Goal: Task Accomplishment & Management: Use online tool/utility

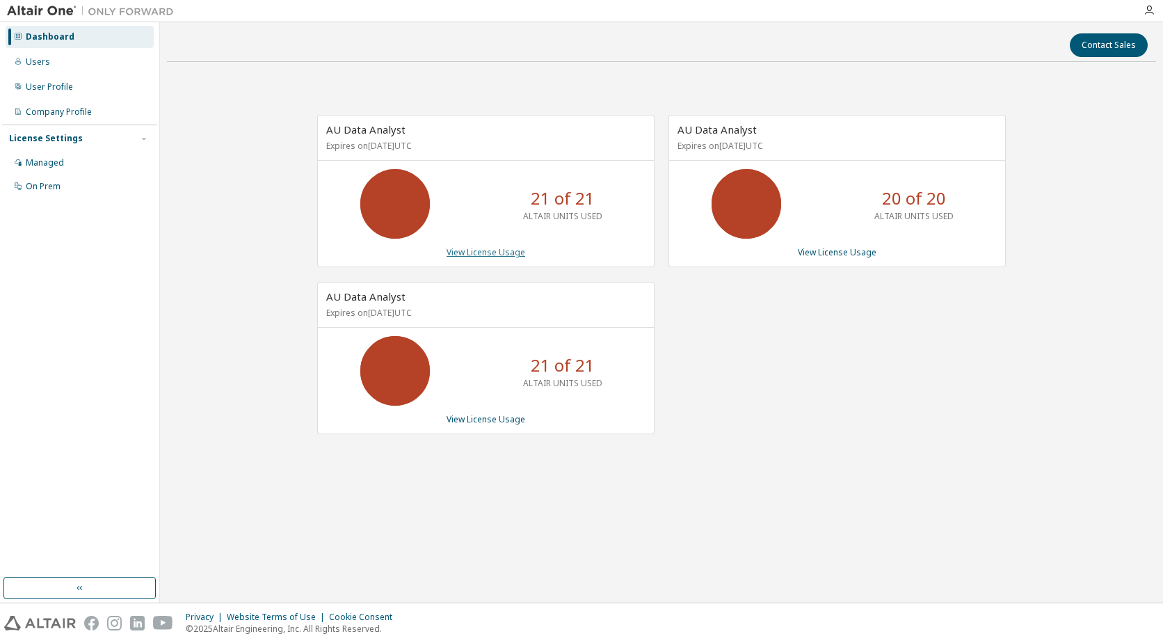
click at [487, 252] on link "View License Usage" at bounding box center [486, 252] width 79 height 12
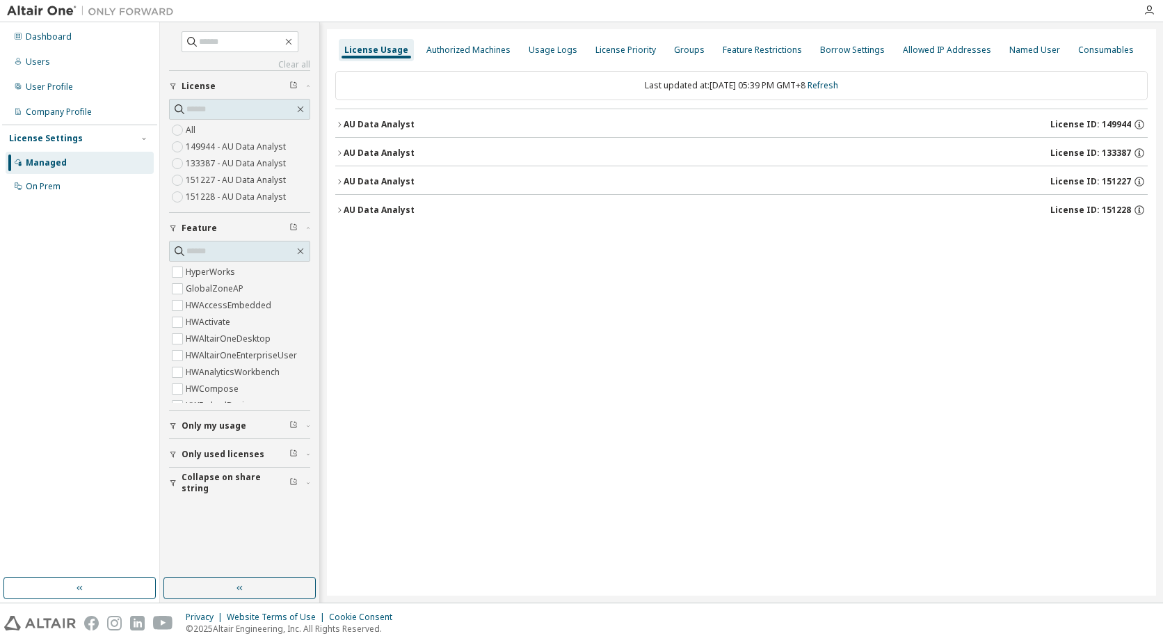
click at [337, 154] on icon "button" at bounding box center [339, 153] width 8 height 8
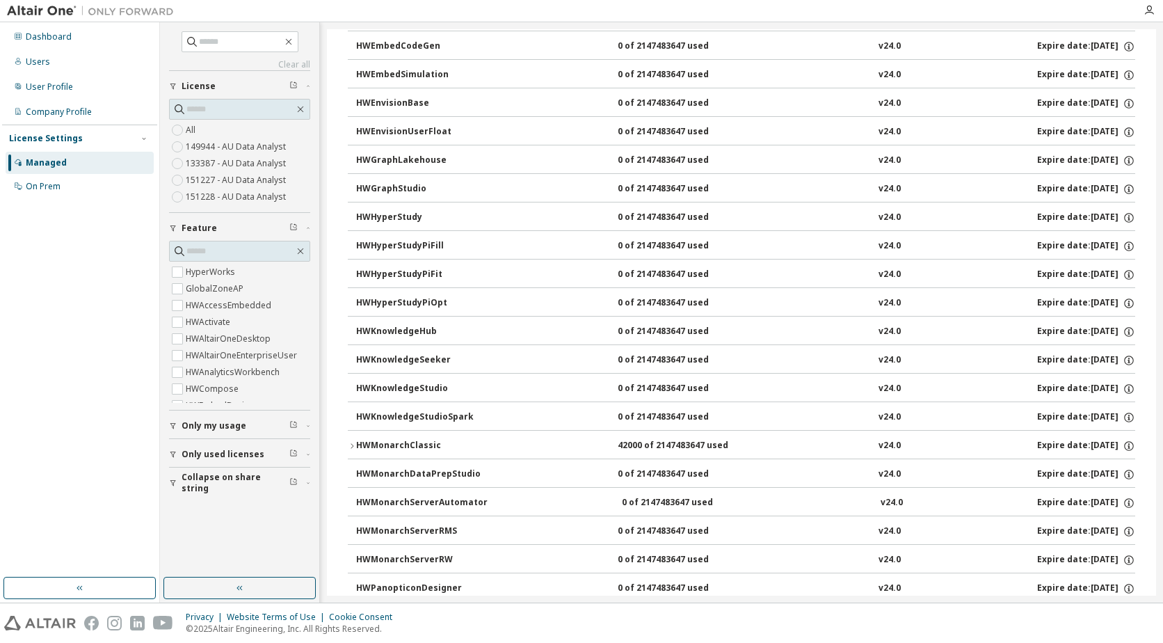
scroll to position [417, 0]
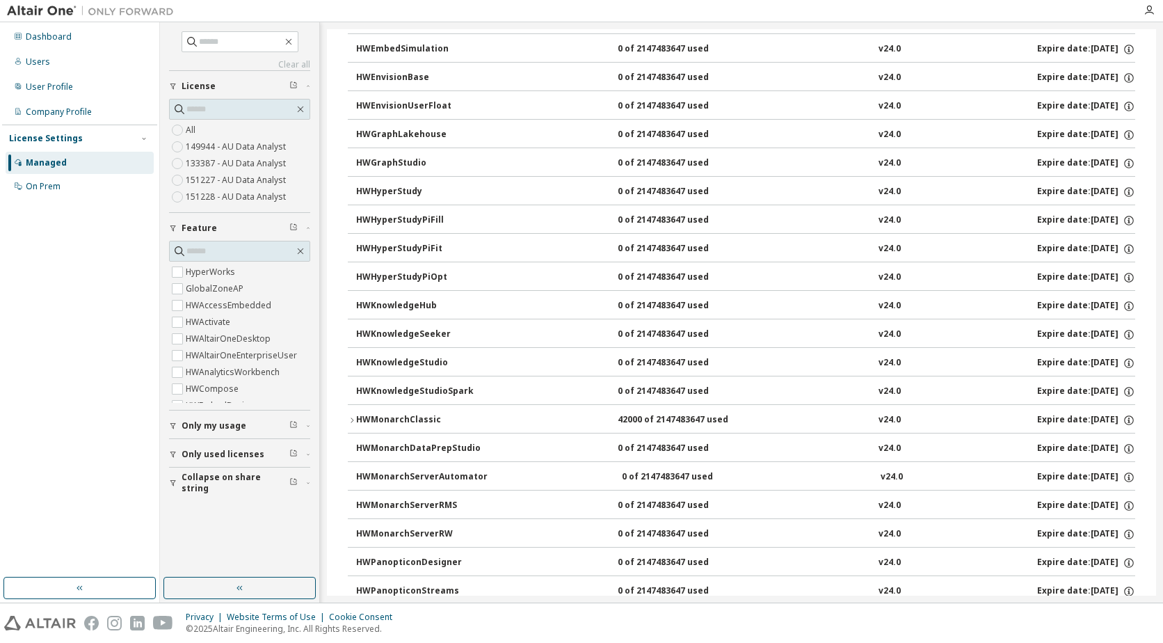
click at [352, 419] on icon "button" at bounding box center [352, 419] width 3 height 5
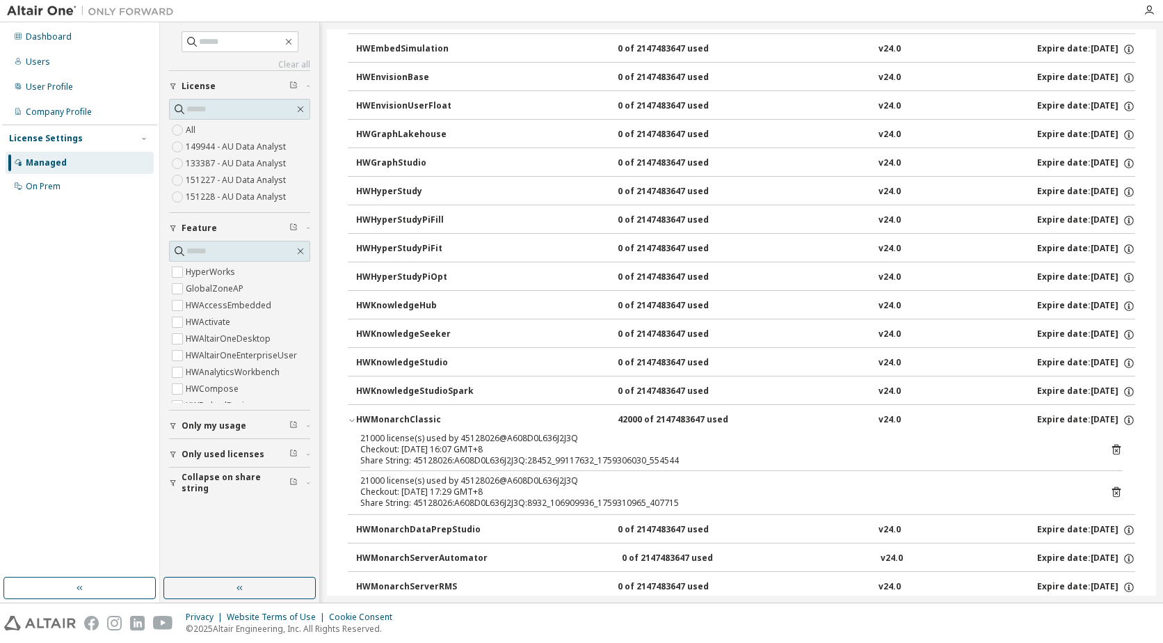
click at [1110, 453] on icon at bounding box center [1116, 449] width 13 height 13
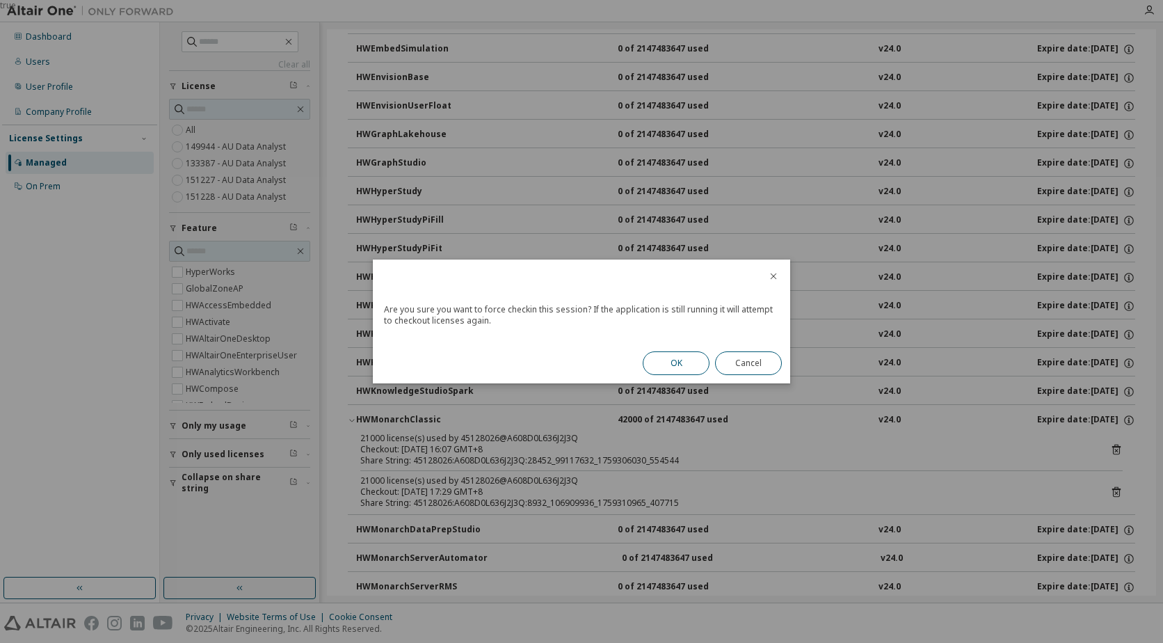
click at [688, 369] on button "OK" at bounding box center [676, 363] width 67 height 24
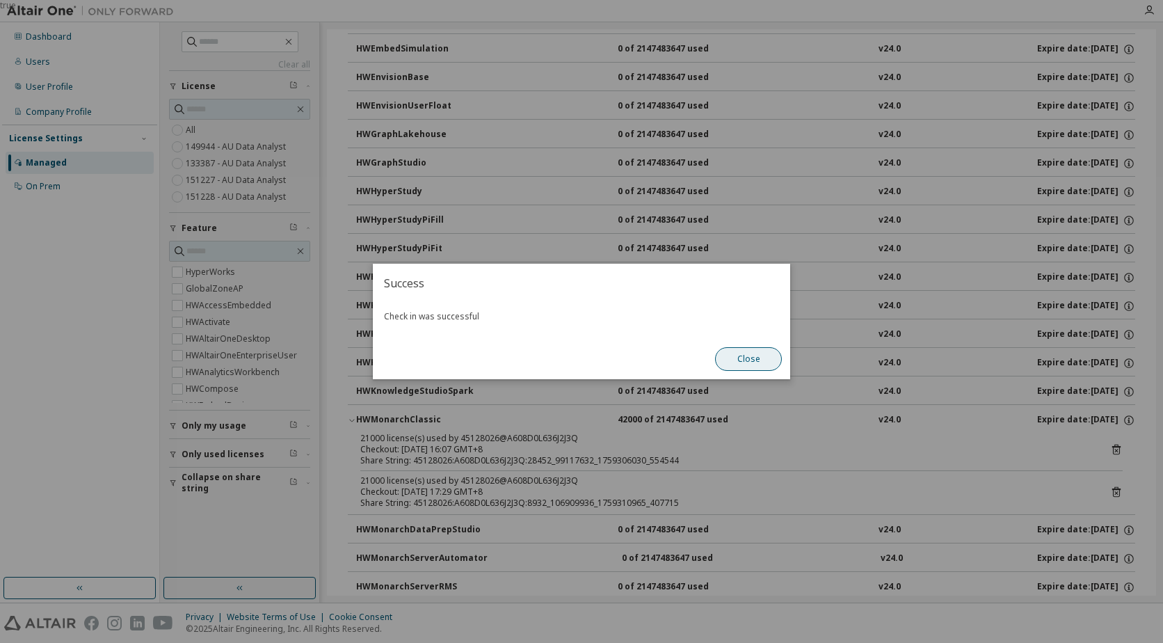
click at [740, 363] on button "Close" at bounding box center [748, 359] width 67 height 24
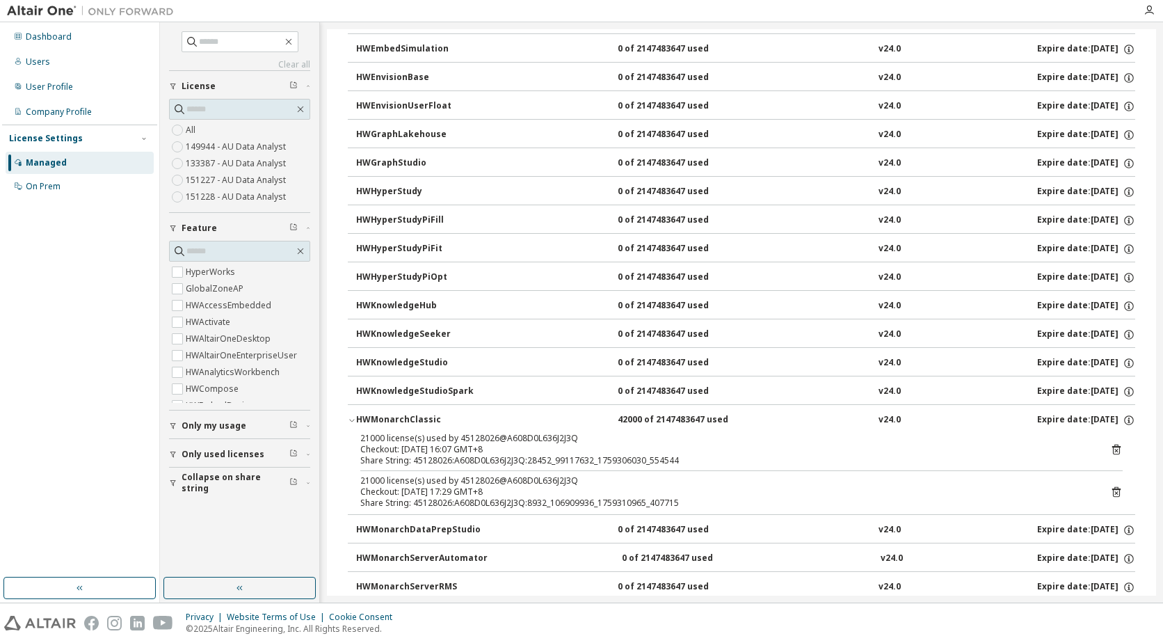
click at [1112, 488] on icon at bounding box center [1116, 492] width 8 height 10
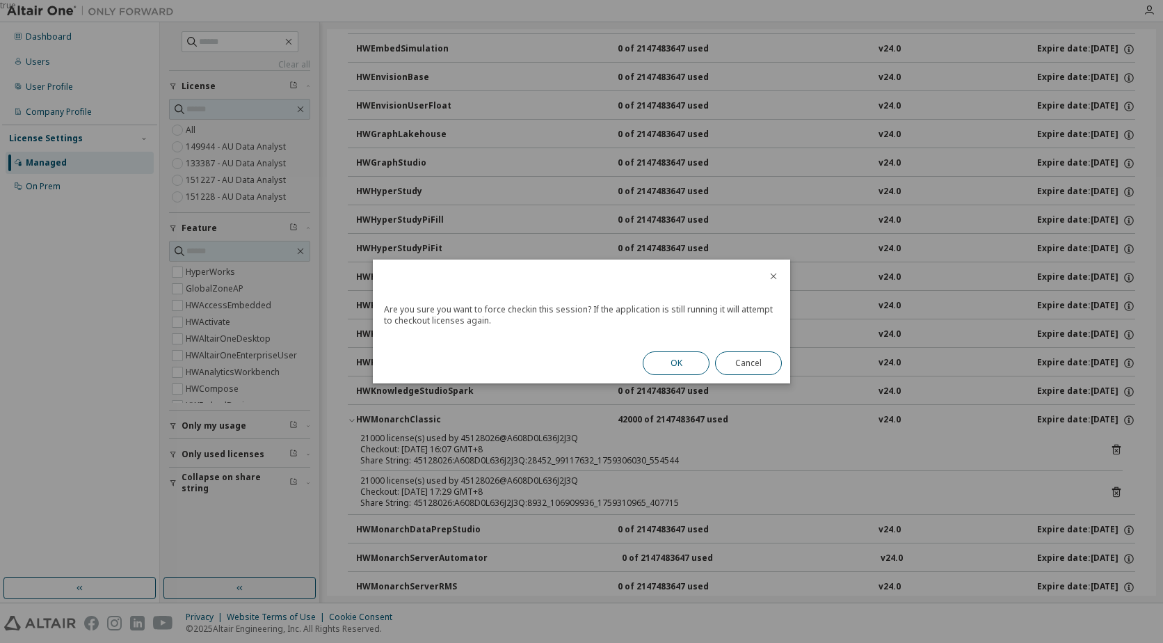
click at [680, 359] on button "OK" at bounding box center [676, 363] width 67 height 24
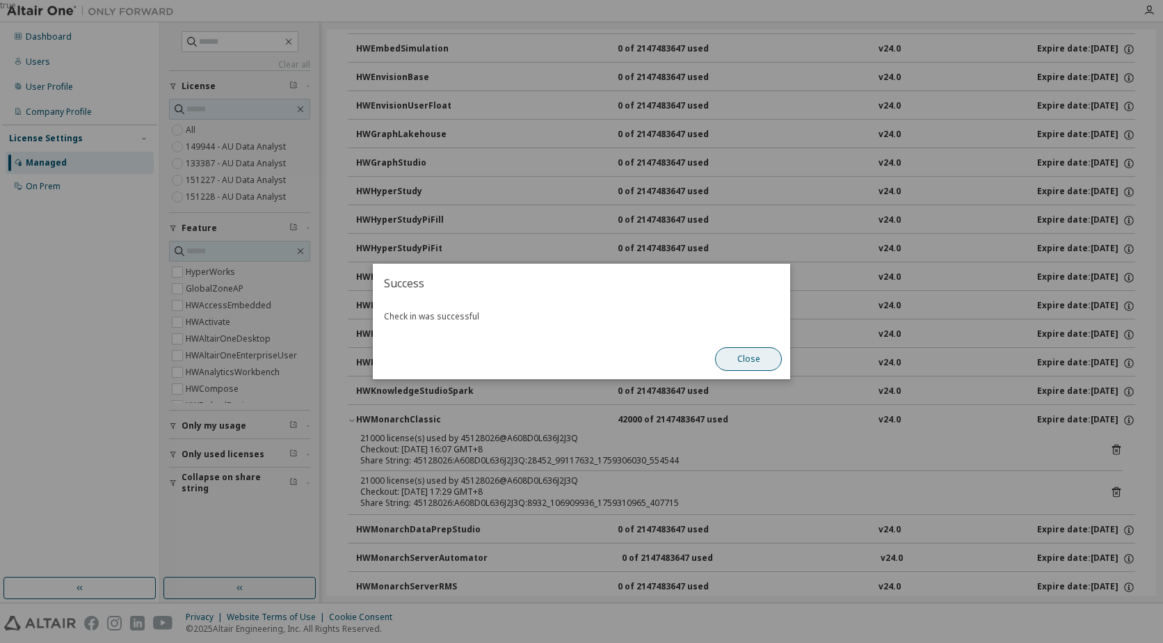
click at [740, 359] on button "Close" at bounding box center [748, 359] width 67 height 24
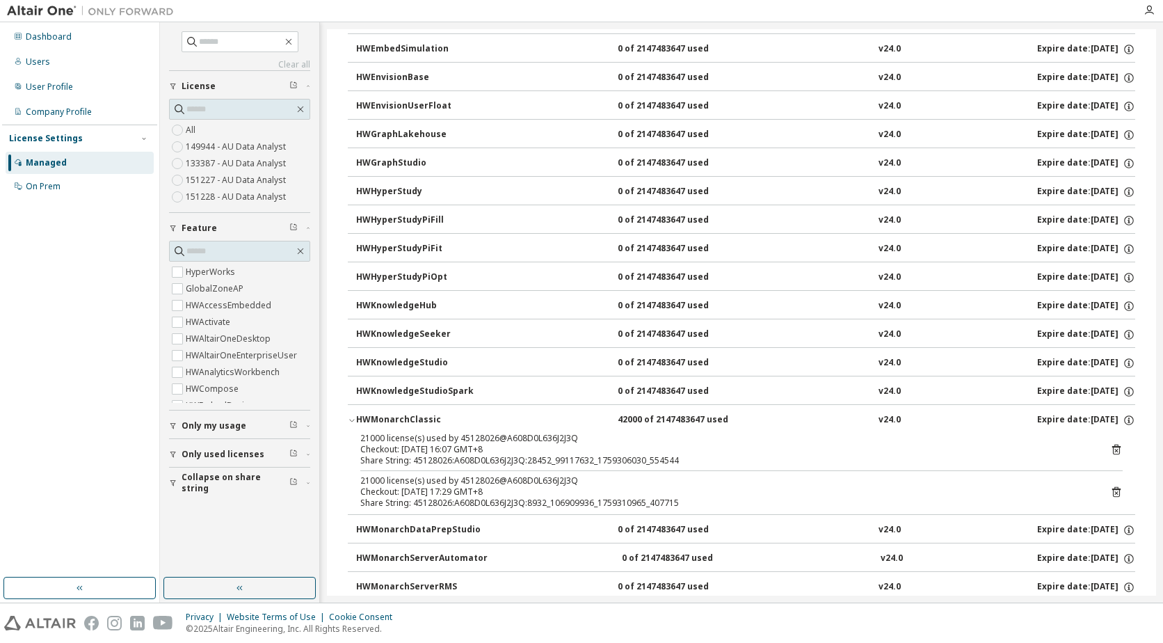
click at [1114, 450] on icon at bounding box center [1115, 450] width 3 height 3
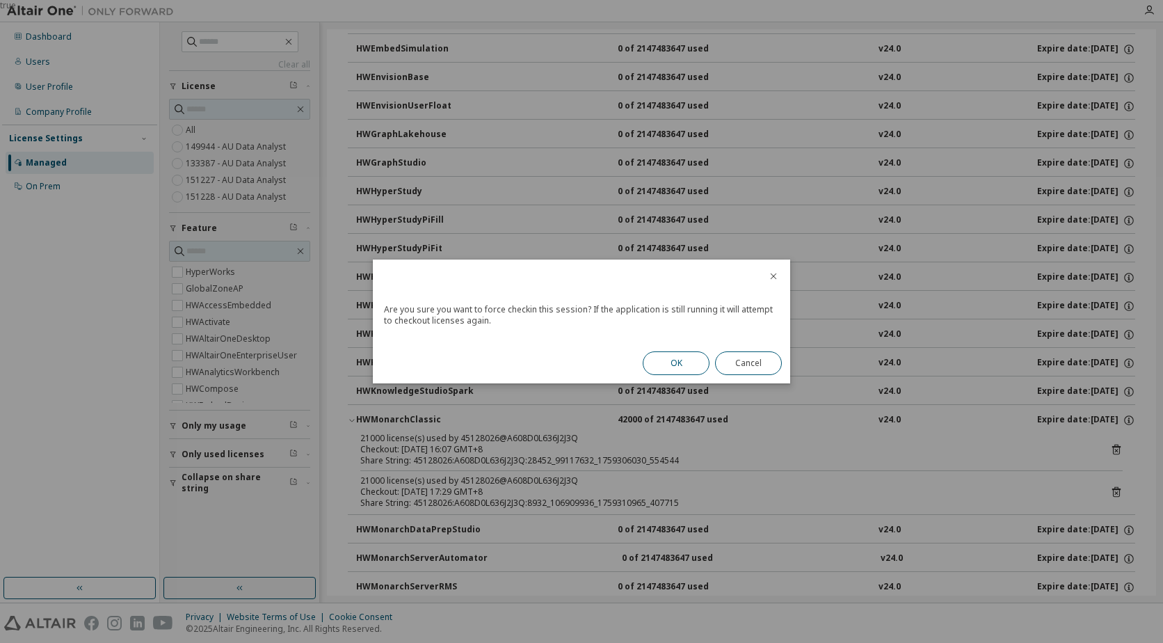
click at [672, 364] on button "OK" at bounding box center [676, 363] width 67 height 24
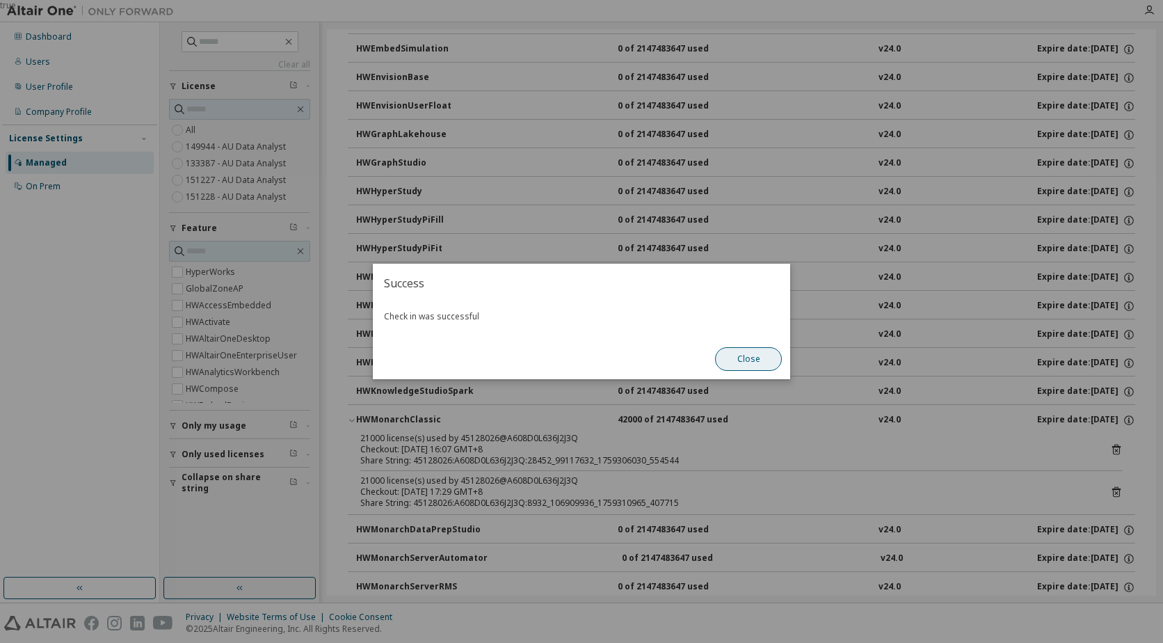
click at [746, 360] on button "Close" at bounding box center [748, 359] width 67 height 24
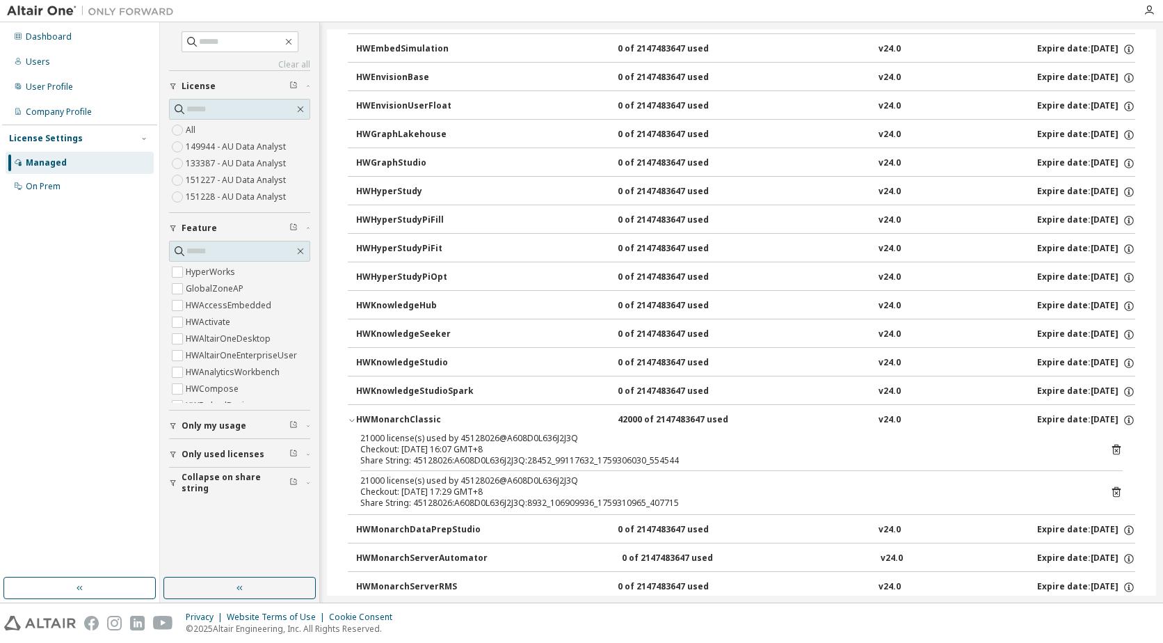
click at [1114, 492] on icon at bounding box center [1115, 492] width 3 height 3
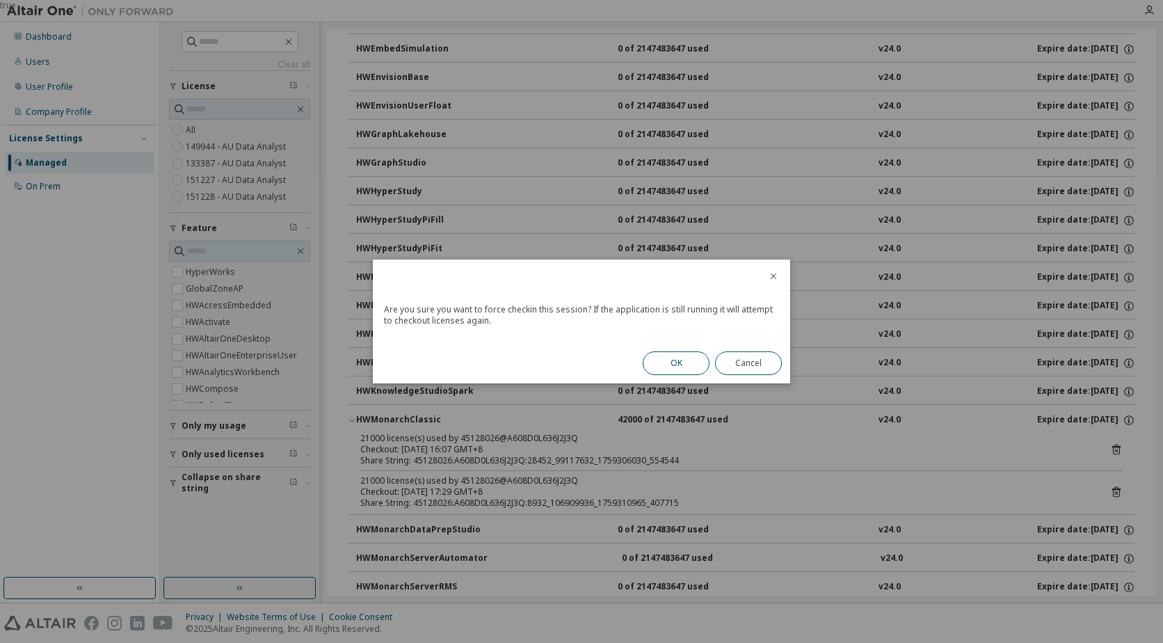
click at [680, 362] on button "OK" at bounding box center [676, 363] width 67 height 24
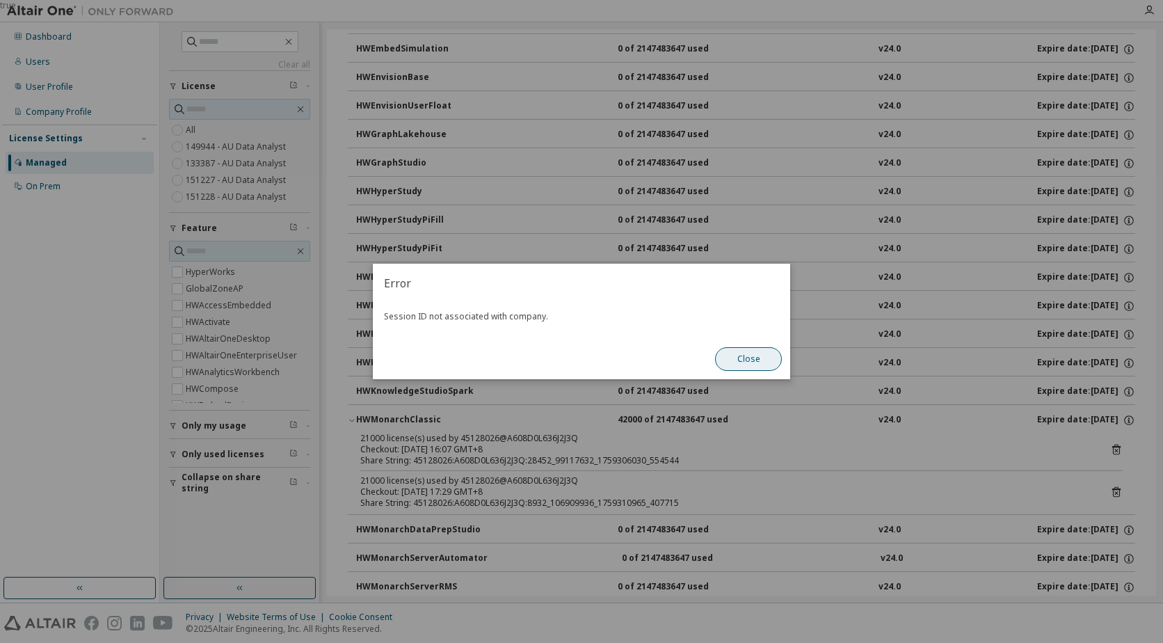
click at [755, 363] on button "Close" at bounding box center [748, 359] width 67 height 24
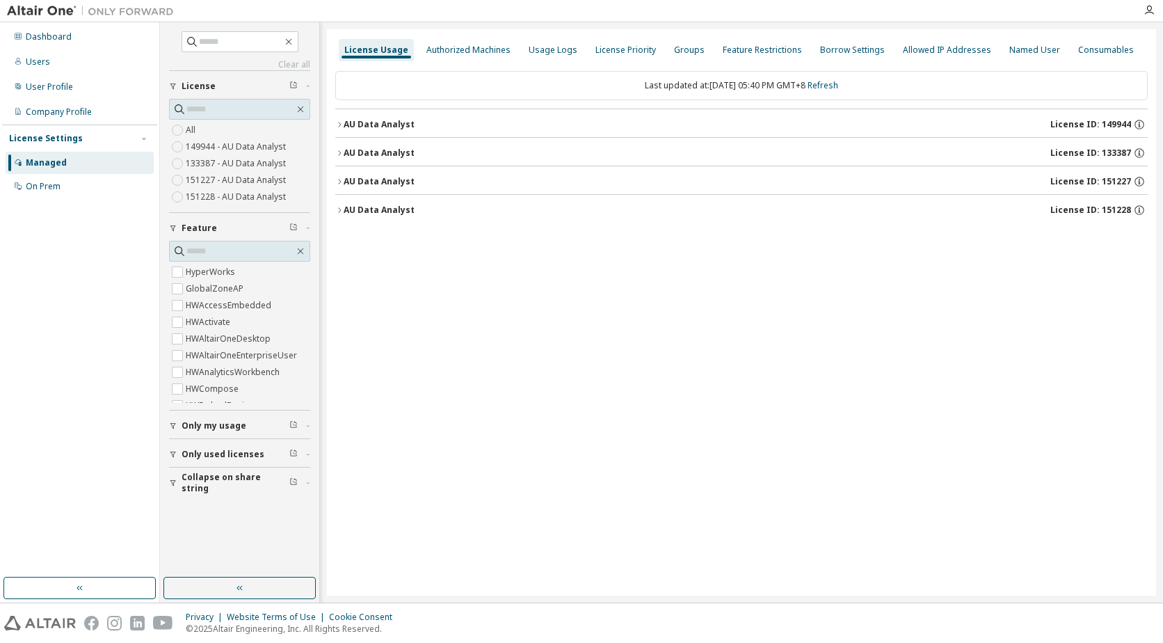
click at [344, 158] on div "AU Data Analyst" at bounding box center [379, 152] width 71 height 11
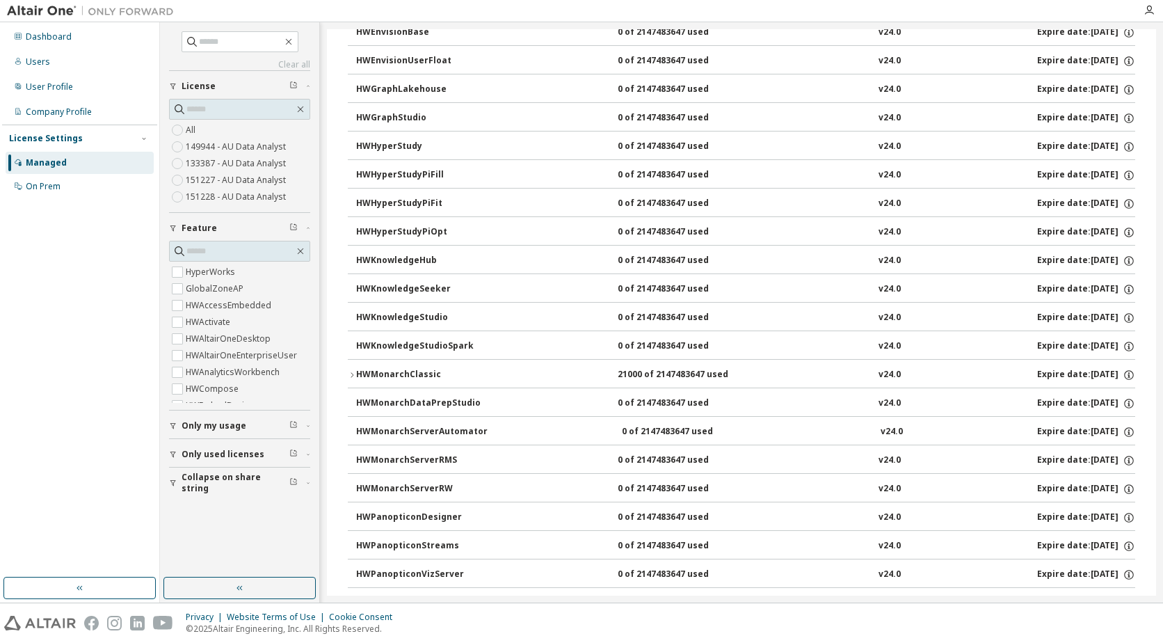
scroll to position [464, 0]
click at [355, 368] on button "HWMonarchClassic 21000 of 2147483647 used v24.0 Expire date: 2025-12-19" at bounding box center [741, 373] width 787 height 31
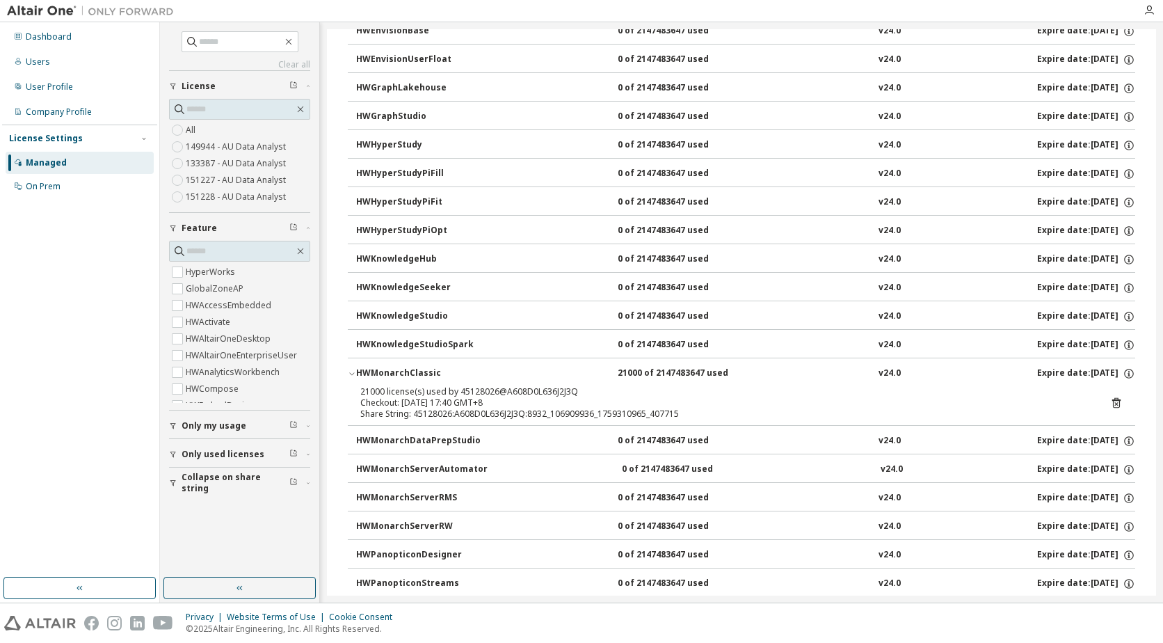
click at [1112, 400] on icon at bounding box center [1116, 403] width 8 height 10
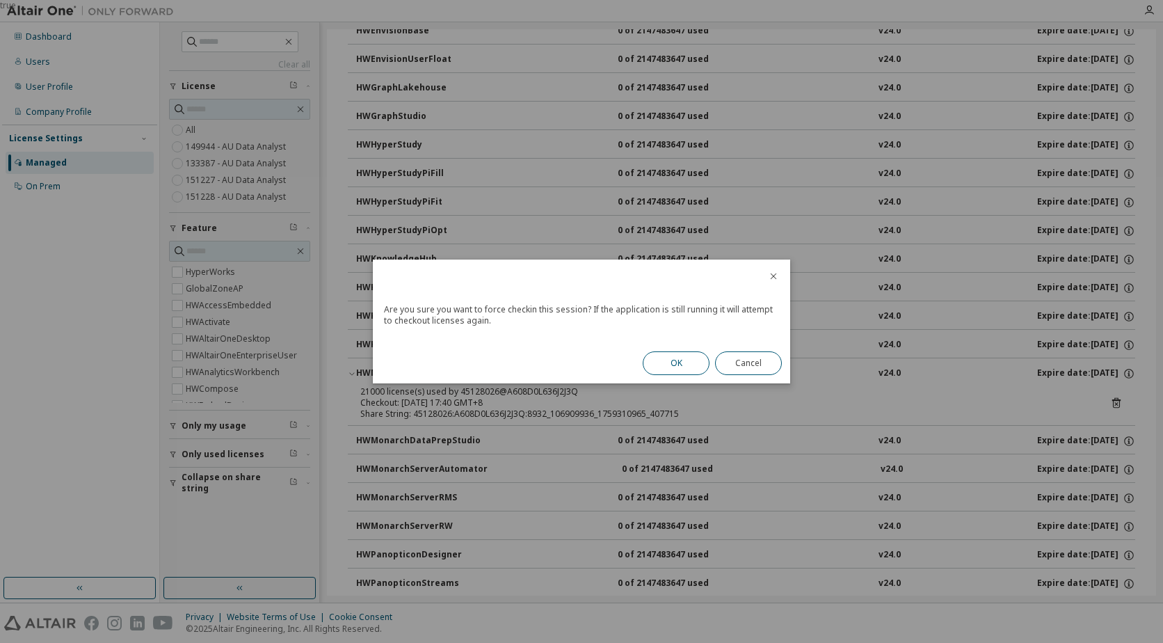
click at [698, 367] on button "OK" at bounding box center [676, 363] width 67 height 24
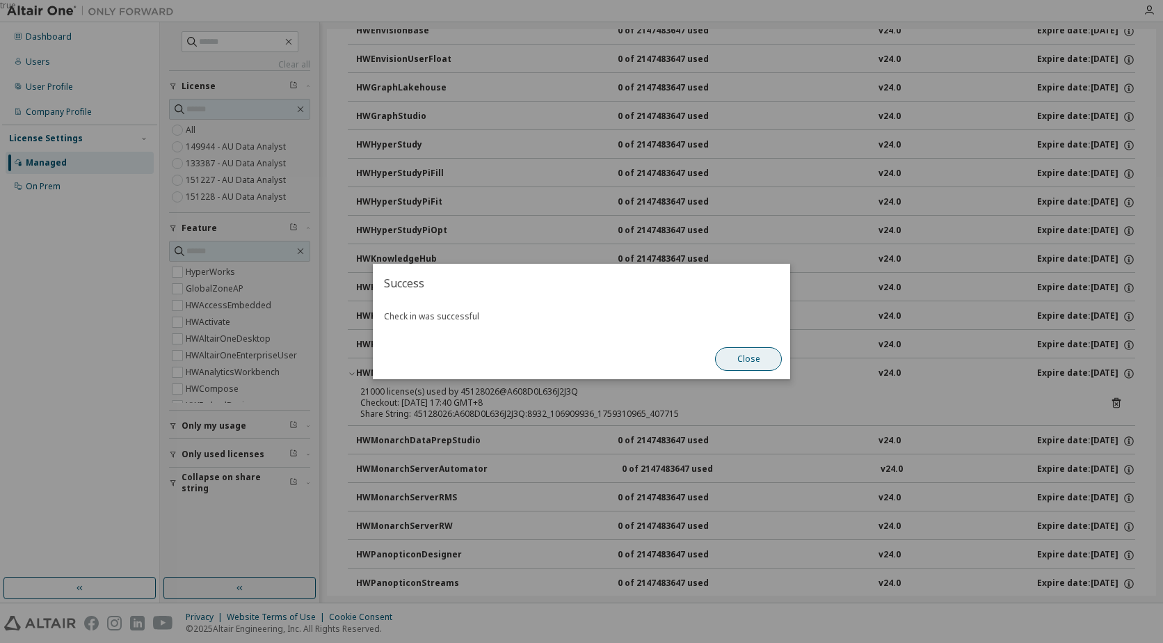
click at [737, 363] on button "Close" at bounding box center [748, 359] width 67 height 24
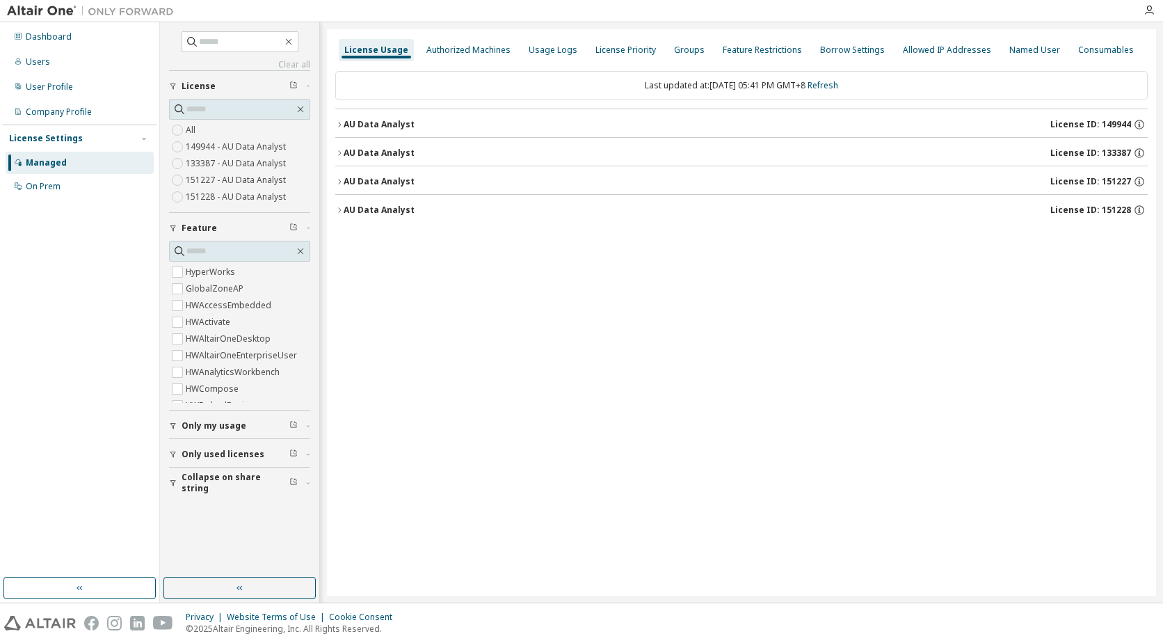
click at [338, 178] on icon "button" at bounding box center [339, 181] width 8 height 8
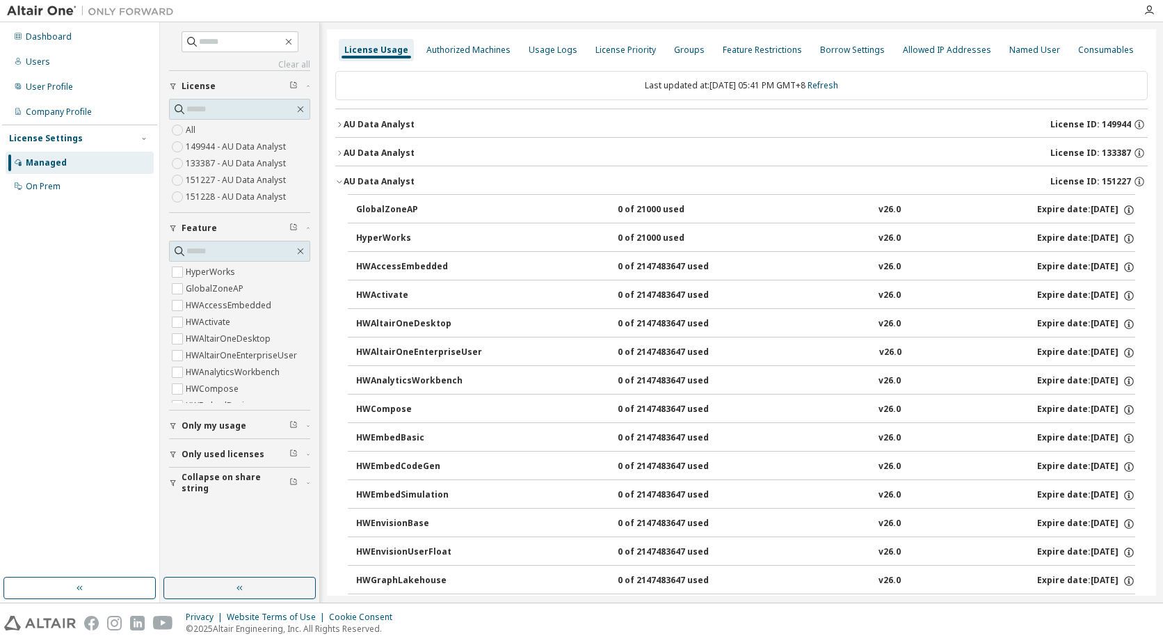
click at [344, 156] on div "AU Data Analyst" at bounding box center [379, 152] width 71 height 11
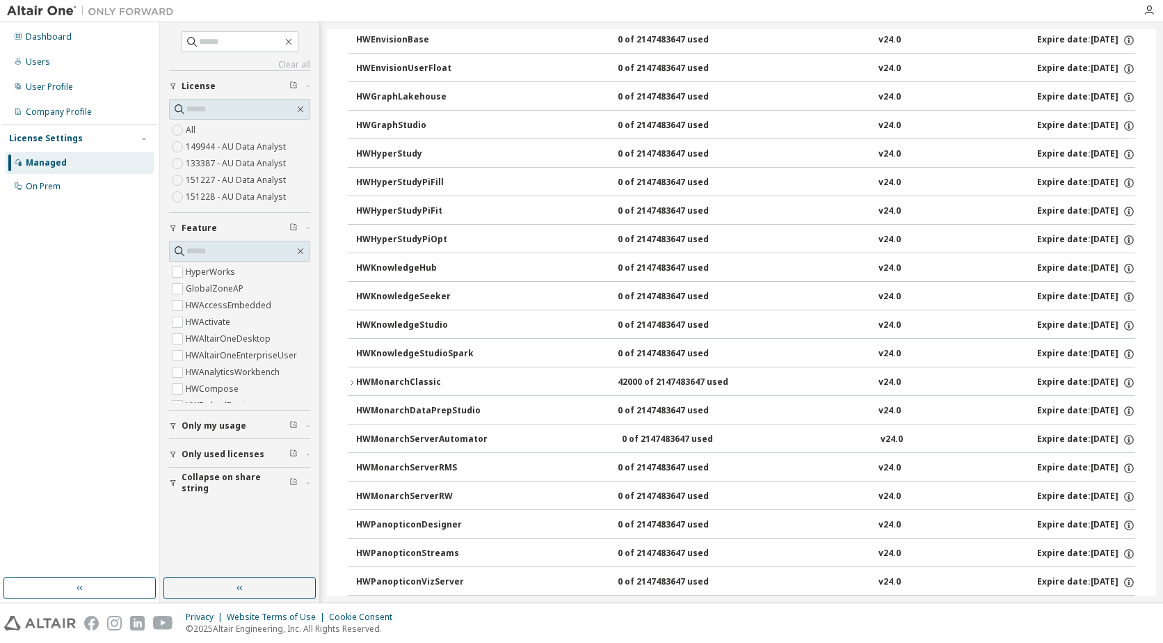
scroll to position [464, 0]
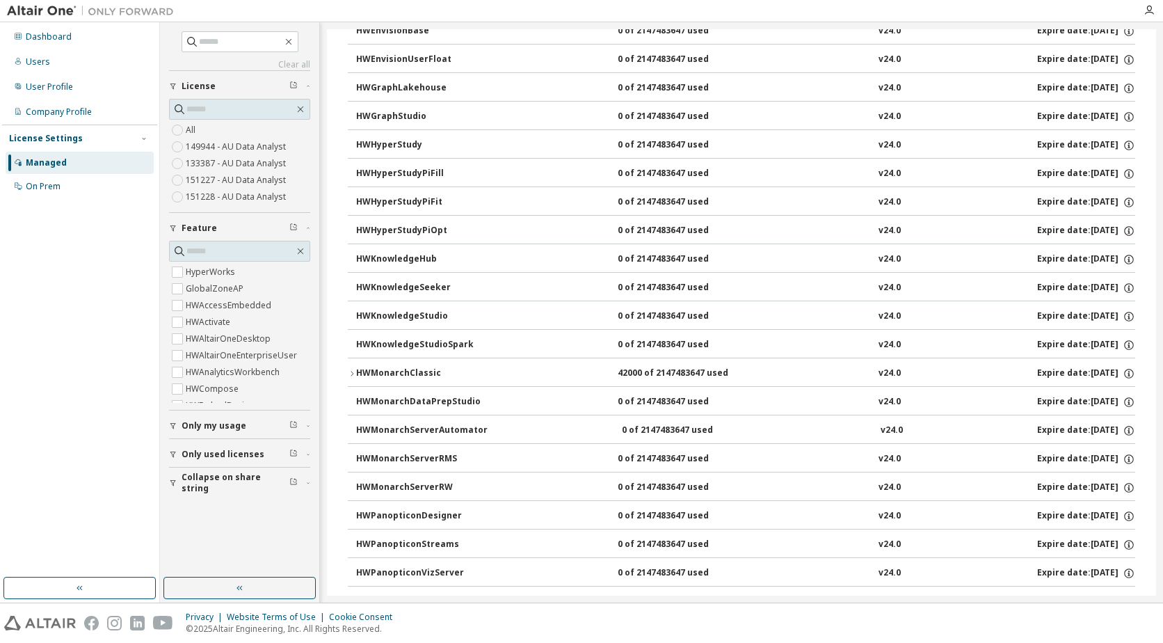
click at [349, 370] on icon "button" at bounding box center [352, 373] width 8 height 8
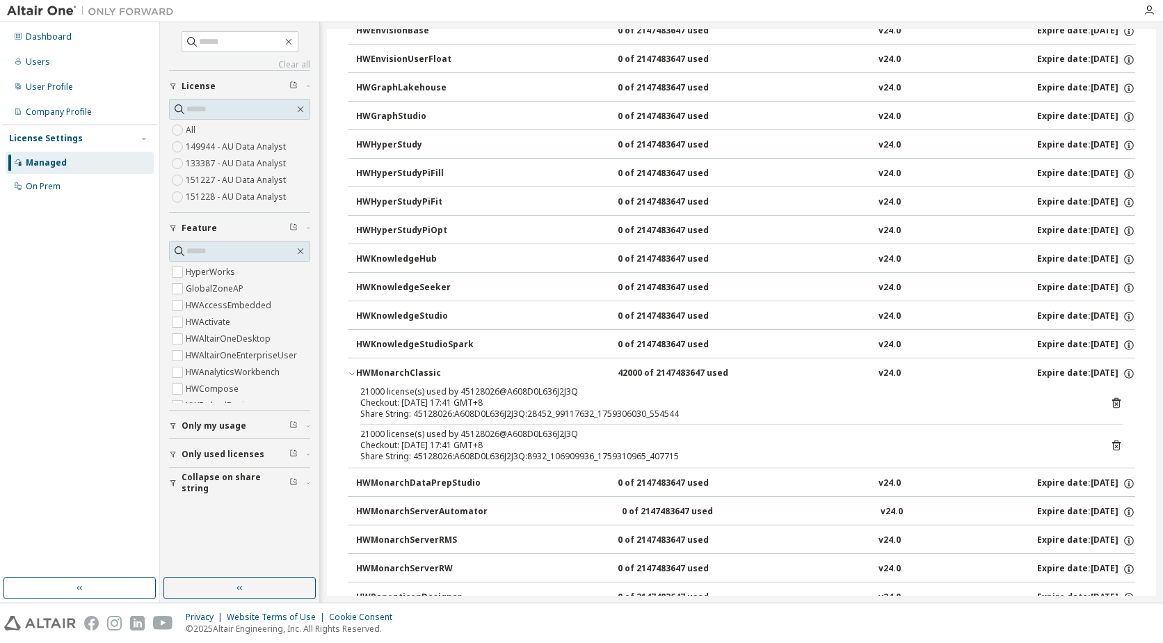
click at [1110, 399] on icon at bounding box center [1116, 402] width 13 height 13
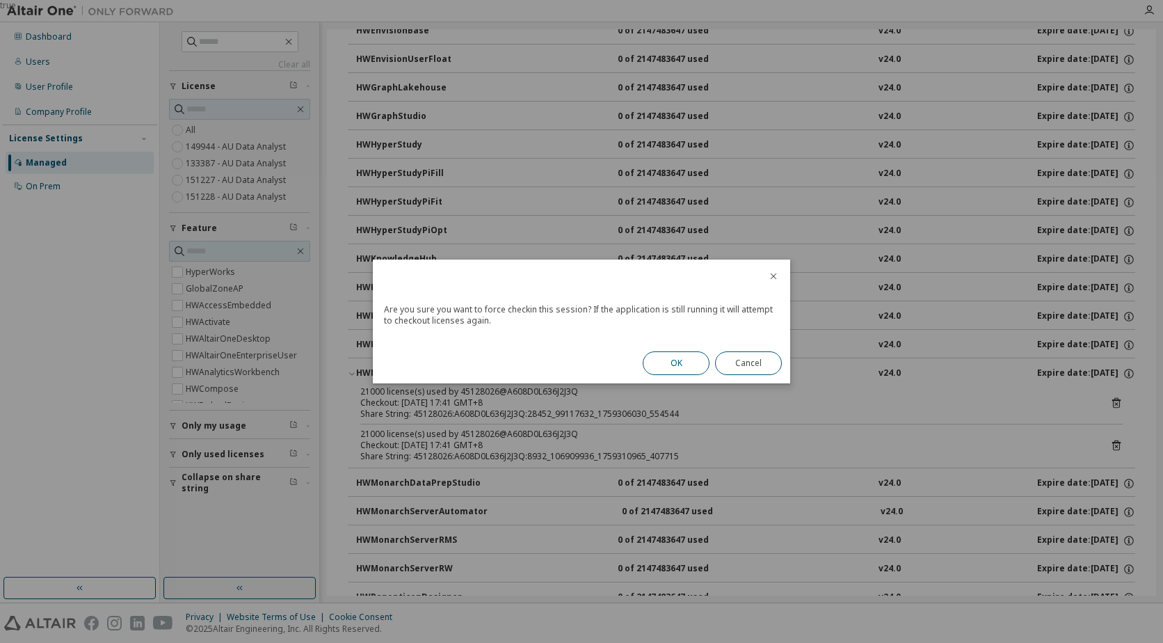
click at [680, 364] on button "OK" at bounding box center [676, 363] width 67 height 24
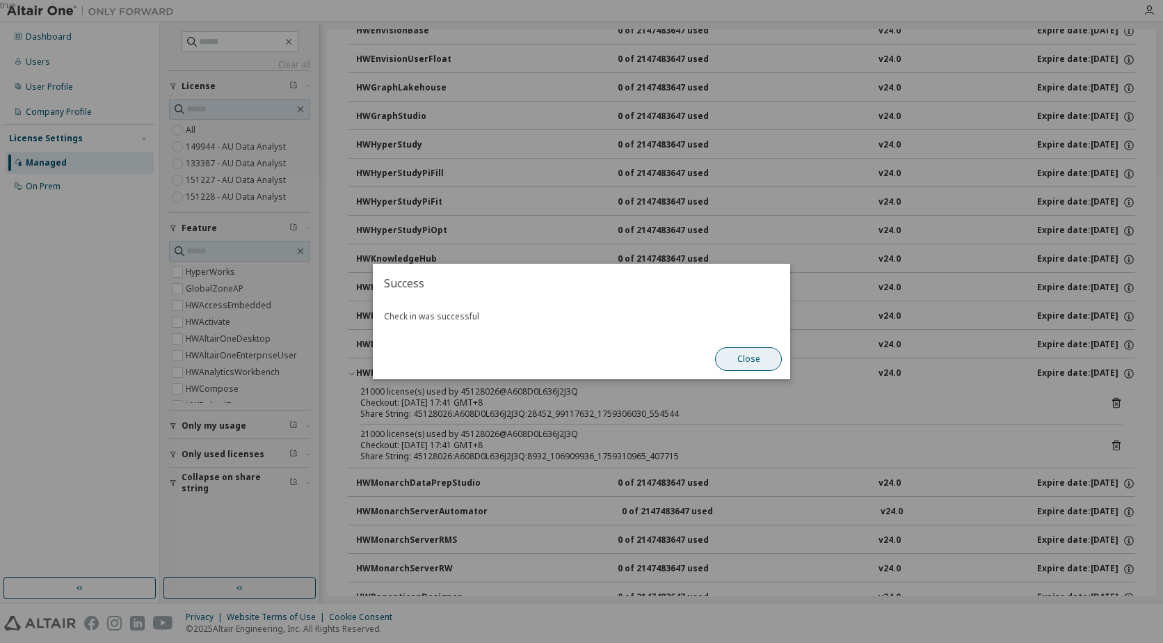
click at [741, 358] on button "Close" at bounding box center [748, 359] width 67 height 24
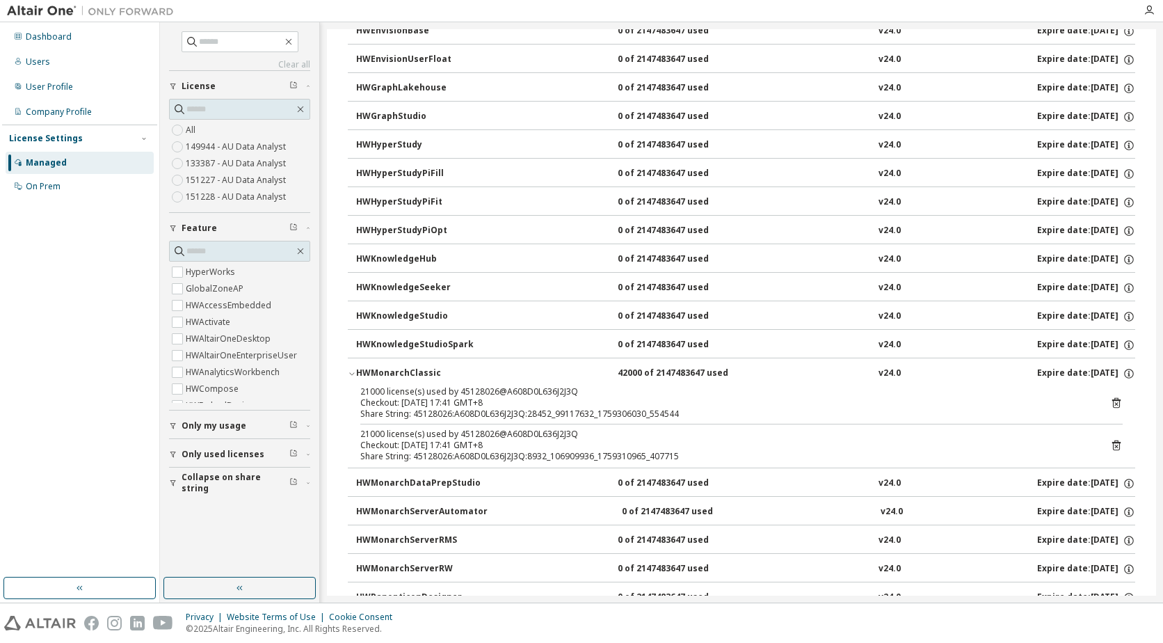
click at [1112, 441] on icon at bounding box center [1116, 445] width 13 height 13
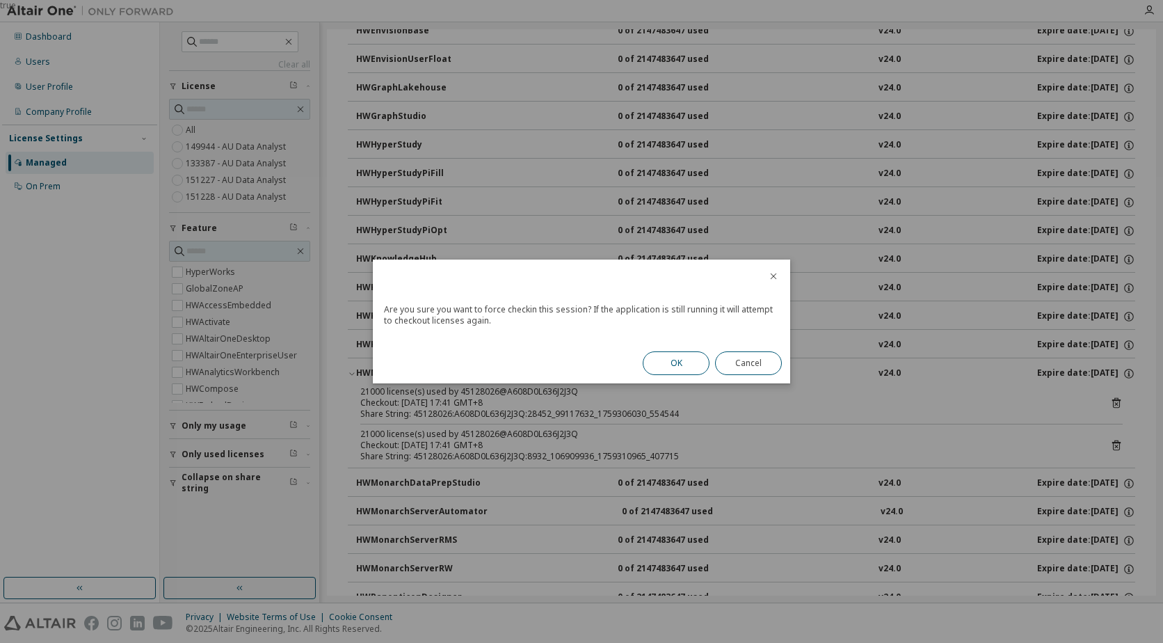
click at [671, 351] on button "OK" at bounding box center [676, 363] width 67 height 24
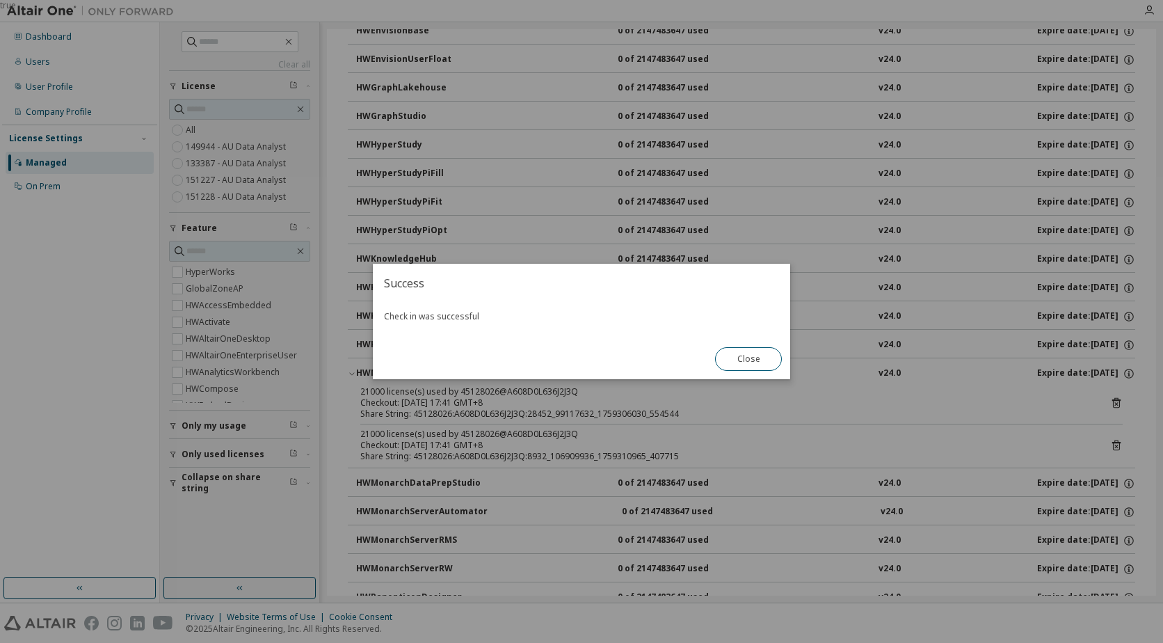
click at [757, 361] on button "Close" at bounding box center [748, 359] width 67 height 24
